Goal: Transaction & Acquisition: Purchase product/service

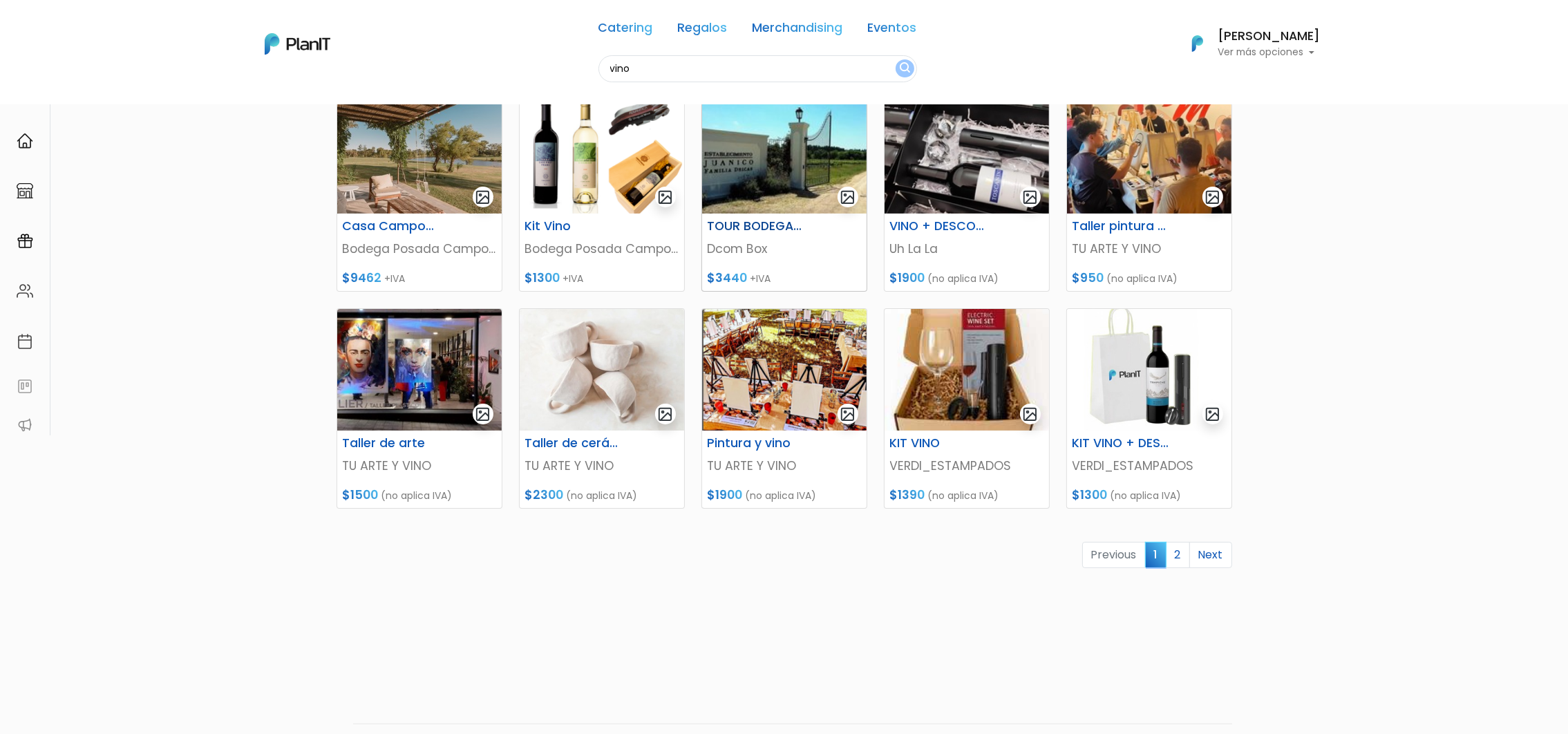
scroll to position [414, 0]
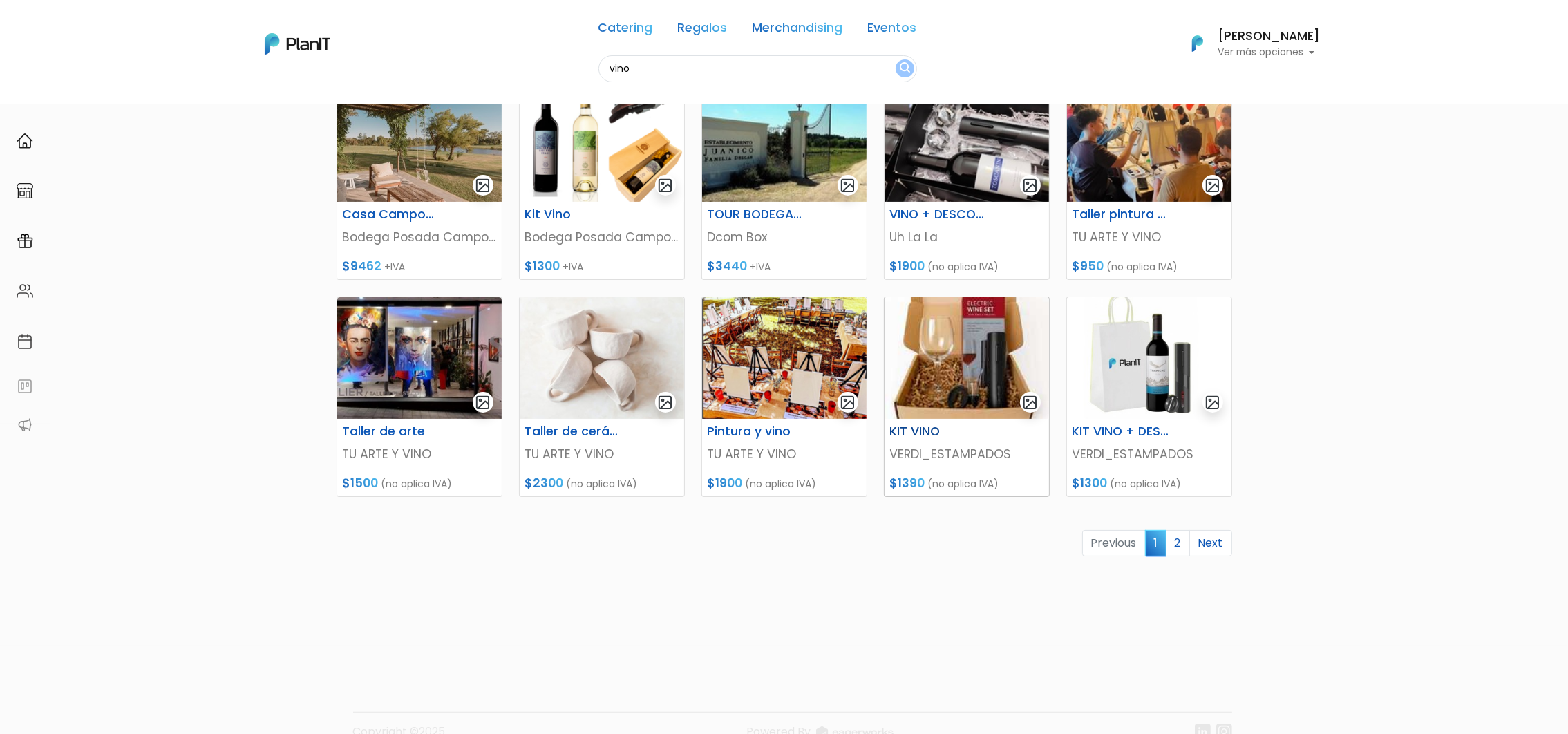
click at [952, 383] on img at bounding box center [966, 358] width 164 height 121
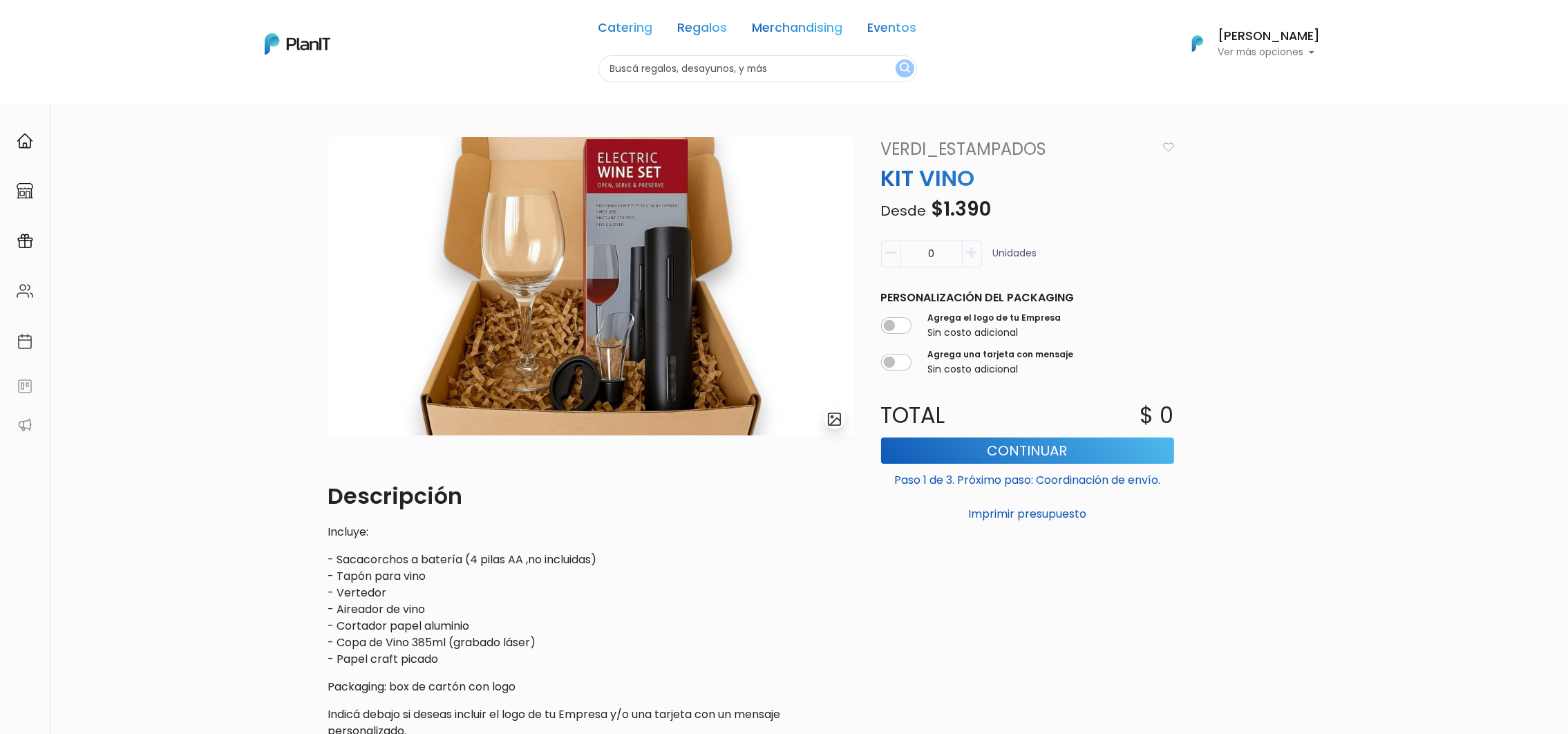
click at [666, 349] on img at bounding box center [590, 286] width 525 height 298
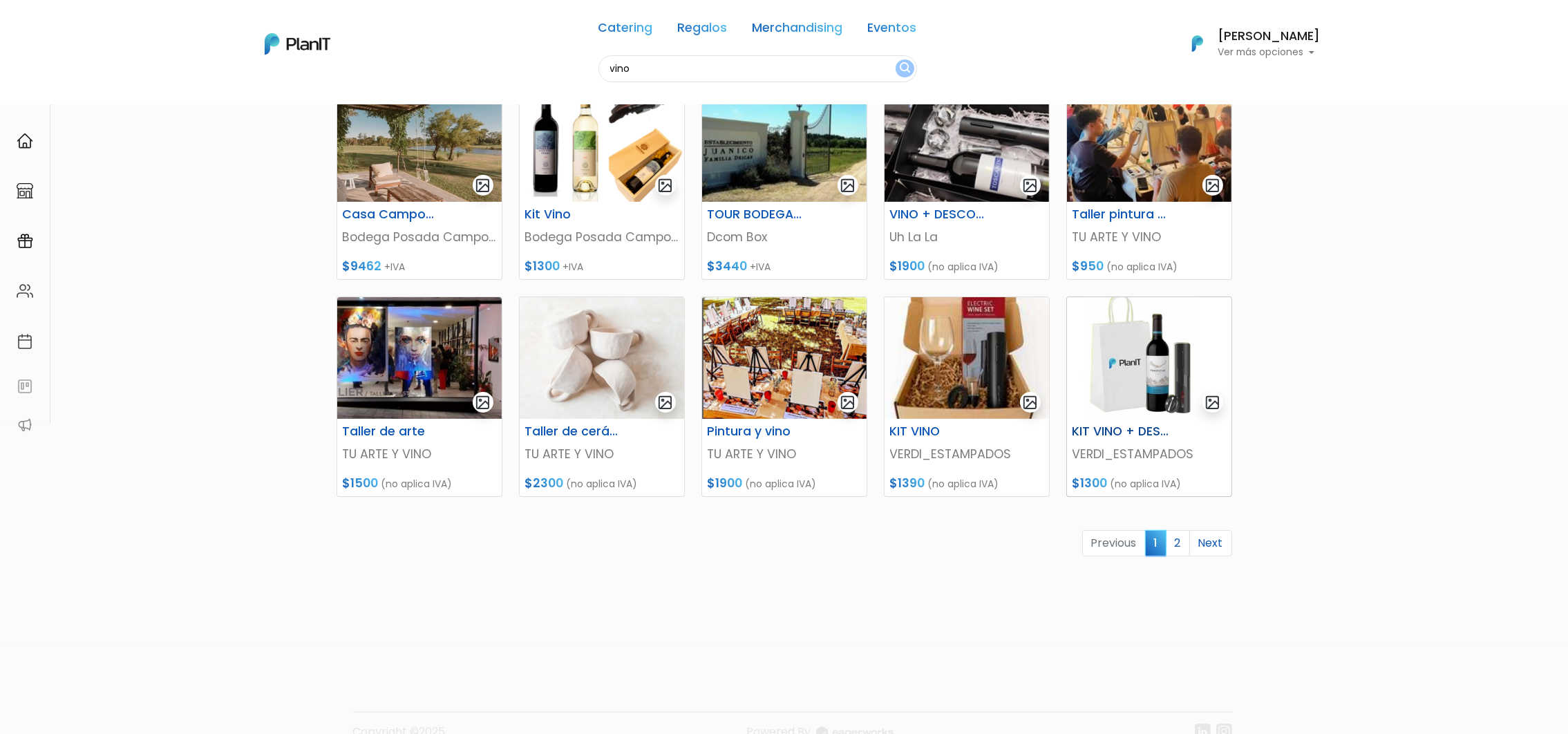
click at [1134, 375] on img at bounding box center [1148, 358] width 164 height 121
